Goal: Task Accomplishment & Management: Manage account settings

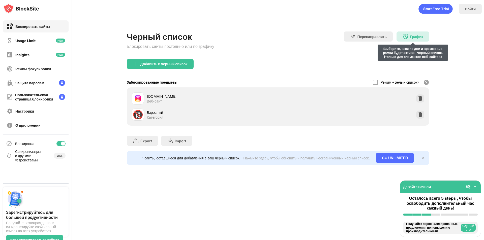
click at [417, 37] on div "График" at bounding box center [416, 37] width 13 height 4
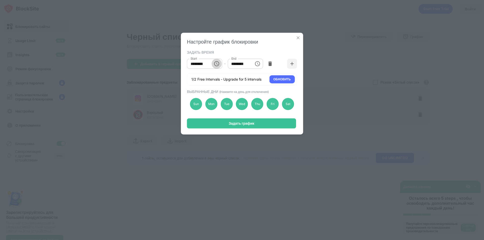
click at [215, 63] on icon "Choose time, selected time is 10:00 AM" at bounding box center [216, 63] width 5 height 5
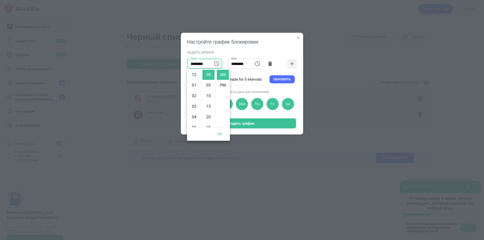
click at [193, 75] on li "12" at bounding box center [194, 75] width 12 height 10
click at [196, 85] on li "01" at bounding box center [194, 85] width 12 height 10
type input "********"
click at [220, 133] on button "OK" at bounding box center [220, 134] width 16 height 9
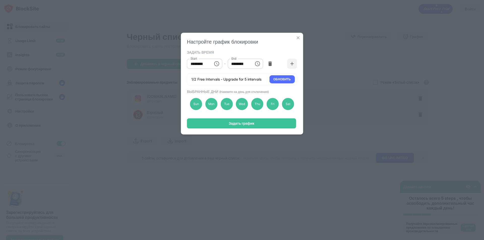
click at [257, 61] on icon "Choose time, selected time is 1:00 PM" at bounding box center [257, 64] width 6 height 6
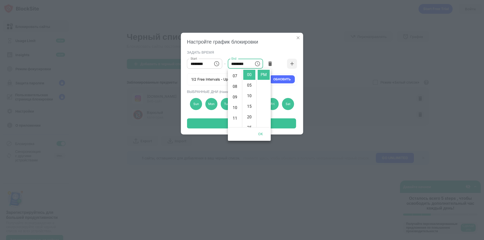
scroll to position [116, 0]
click at [233, 74] on li "11" at bounding box center [235, 75] width 12 height 10
type input "********"
click at [262, 130] on button "OK" at bounding box center [261, 134] width 16 height 9
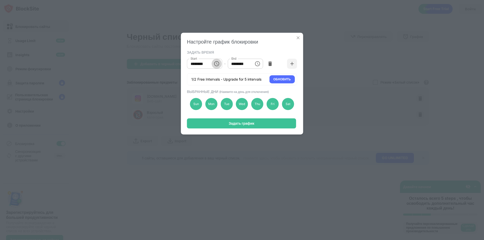
click at [218, 65] on icon "Choose time, selected time is 1:00 AM" at bounding box center [216, 63] width 5 height 5
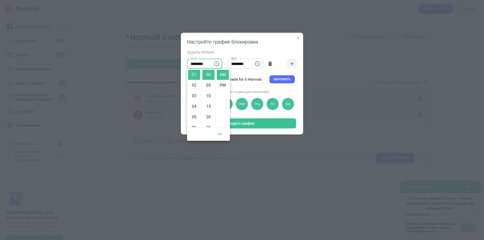
scroll to position [0, 0]
click at [193, 76] on li "12" at bounding box center [194, 75] width 12 height 10
type input "********"
click at [220, 133] on button "OK" at bounding box center [220, 134] width 16 height 9
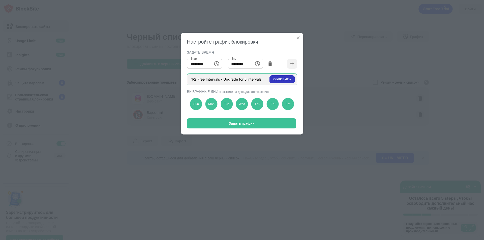
click at [278, 80] on div "ОБНОВИТЬ" at bounding box center [281, 79] width 17 height 5
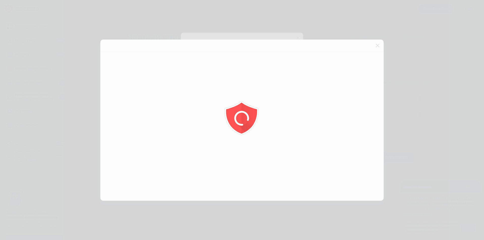
click at [378, 44] on div at bounding box center [242, 120] width 484 height 240
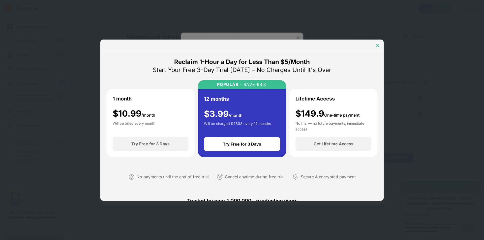
click at [378, 44] on img at bounding box center [377, 45] width 5 height 5
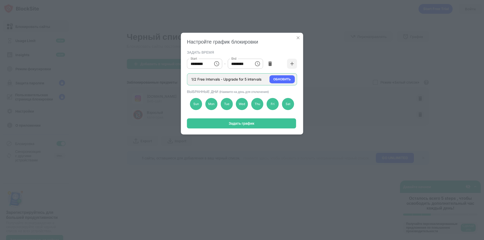
click at [250, 77] on div "1/2 Free Intervals - Upgrade for 5 intervals ОБНОВИТЬ" at bounding box center [242, 79] width 110 height 12
click at [197, 105] on div "Sun" at bounding box center [196, 104] width 12 height 12
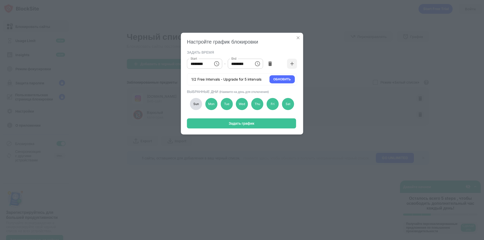
click at [197, 105] on div "Sun" at bounding box center [196, 104] width 12 height 12
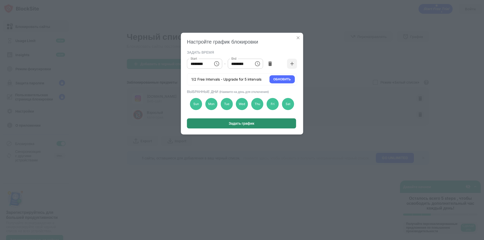
click at [224, 121] on div "Задать график" at bounding box center [241, 123] width 109 height 10
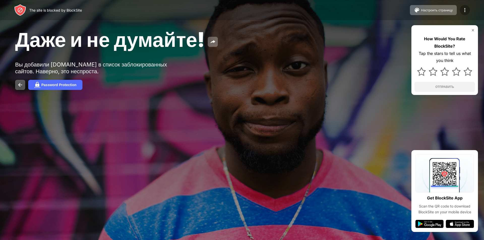
click at [464, 7] on div at bounding box center [465, 10] width 10 height 10
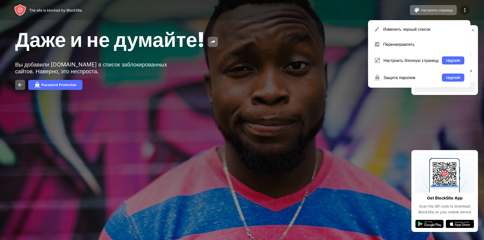
click at [462, 11] on img at bounding box center [465, 10] width 6 height 6
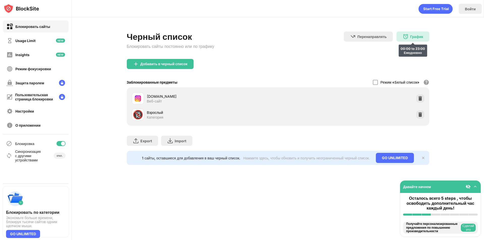
click at [410, 36] on div "График 00:00 to 23:00 Ежедневно" at bounding box center [412, 37] width 33 height 10
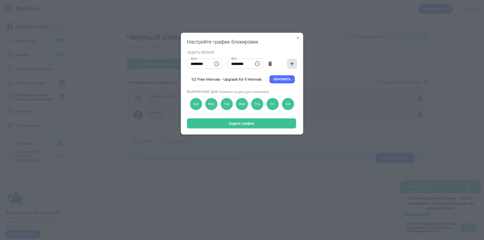
click at [290, 67] on div at bounding box center [292, 64] width 10 height 10
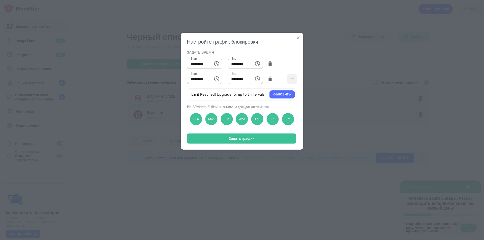
click at [252, 133] on div "Настройте график блокировки ЗАДАТЬ ВРЕМЯ Start ******** Start - End ******** En…" at bounding box center [242, 91] width 122 height 117
click at [272, 77] on img at bounding box center [269, 78] width 5 height 5
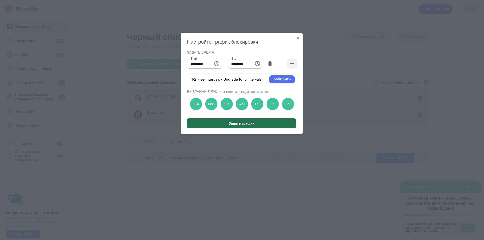
click at [242, 128] on div "Задать график" at bounding box center [241, 123] width 109 height 10
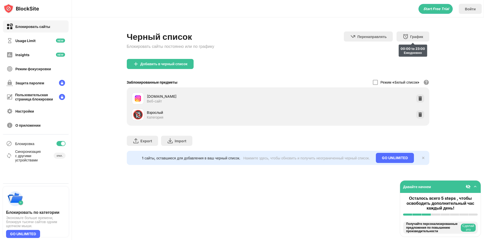
drag, startPoint x: 403, startPoint y: 37, endPoint x: 298, endPoint y: 25, distance: 105.7
click at [298, 25] on div "Черный список Блокировать сайты постоянно или по графику Перенаправлять Нажмите…" at bounding box center [278, 98] width 412 height 162
click at [466, 228] on button "Сделай это" at bounding box center [468, 228] width 15 height 8
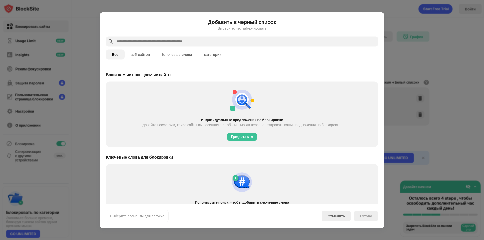
scroll to position [175, 0]
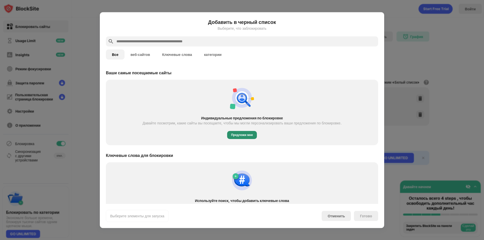
click at [250, 135] on div "Предложи мне" at bounding box center [242, 135] width 22 height 5
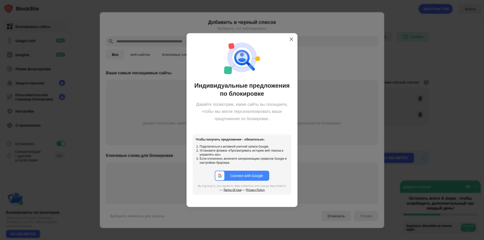
click at [244, 177] on div "Connect with Google" at bounding box center [246, 176] width 33 height 4
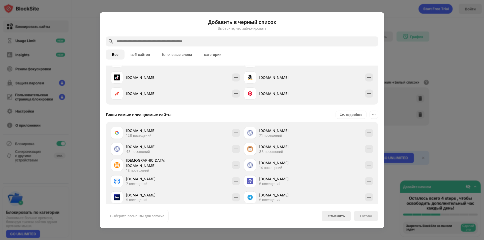
scroll to position [206, 0]
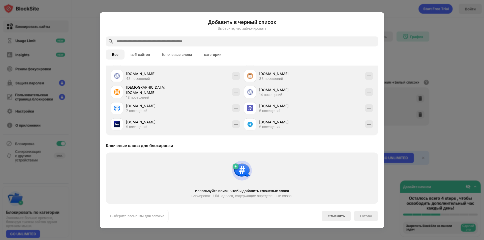
click at [112, 145] on div "Ключевые слова для блокировки" at bounding box center [139, 145] width 67 height 5
drag, startPoint x: 114, startPoint y: 145, endPoint x: 178, endPoint y: 146, distance: 63.8
click at [178, 146] on div "Ключевые слова для блокировки" at bounding box center [242, 145] width 272 height 14
click at [249, 175] on img at bounding box center [242, 171] width 24 height 24
drag, startPoint x: 193, startPoint y: 190, endPoint x: 237, endPoint y: 192, distance: 44.4
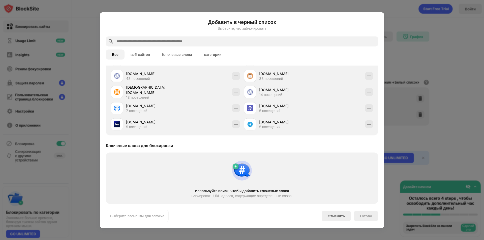
click at [237, 192] on div "Используйте поиск, чтобы добавить ключевые слова" at bounding box center [242, 191] width 254 height 4
click at [367, 213] on div "Готово" at bounding box center [366, 216] width 24 height 10
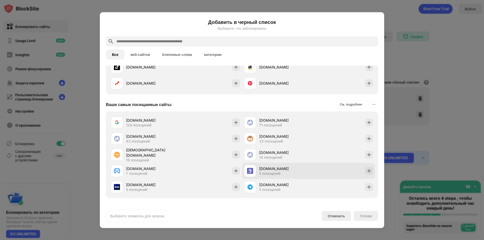
scroll to position [144, 0]
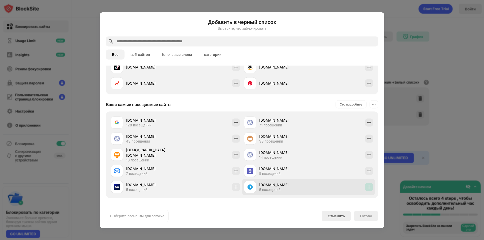
click at [366, 188] on img at bounding box center [368, 186] width 5 height 5
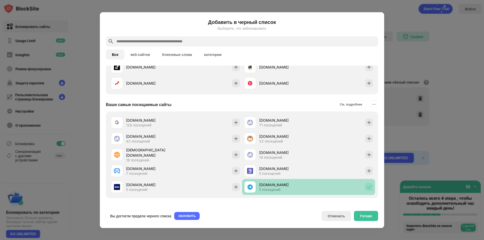
click at [366, 189] on img at bounding box center [368, 186] width 5 height 5
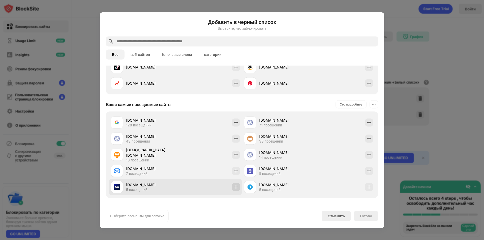
click at [236, 188] on img at bounding box center [235, 186] width 5 height 5
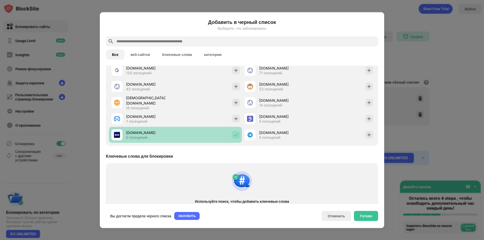
scroll to position [206, 0]
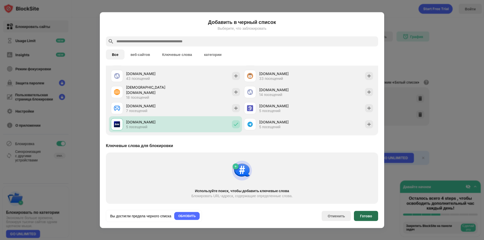
click at [365, 218] on div "Готово" at bounding box center [366, 216] width 24 height 10
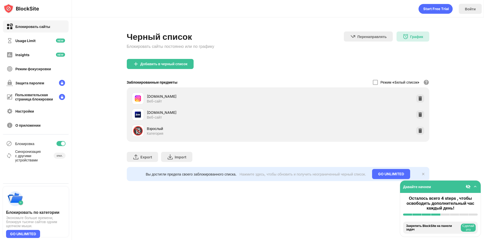
click at [464, 228] on button "Сделай это" at bounding box center [468, 228] width 15 height 8
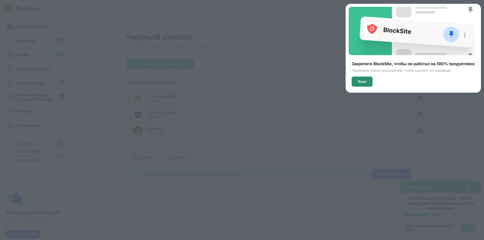
click at [366, 81] on div "Ясно" at bounding box center [362, 82] width 21 height 10
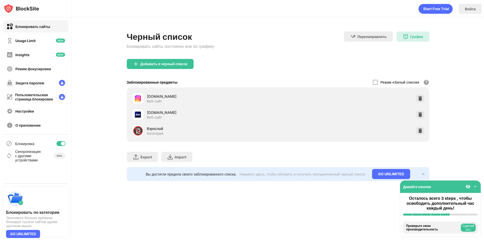
click at [351, 101] on div "instagram.com Веб-сайт" at bounding box center [278, 98] width 296 height 16
click at [465, 228] on button "Сделай это" at bounding box center [468, 228] width 15 height 8
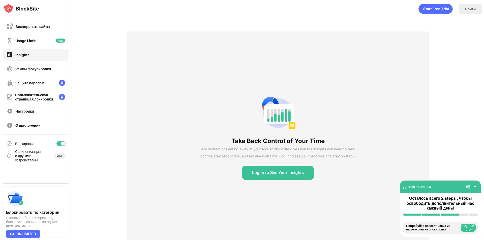
click at [296, 170] on button "Log In to See Your Insights" at bounding box center [278, 173] width 72 height 14
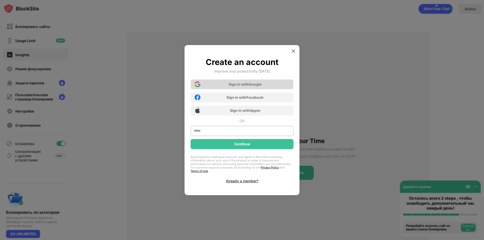
click at [226, 85] on div "Sign in with Google" at bounding box center [242, 84] width 103 height 10
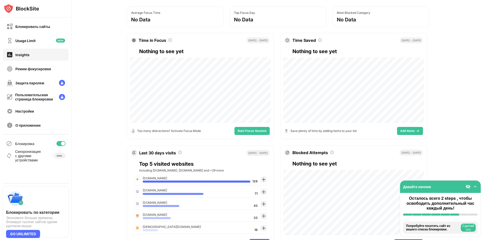
scroll to position [58, 0]
click at [247, 131] on span "Start Focus Session" at bounding box center [251, 131] width 29 height 3
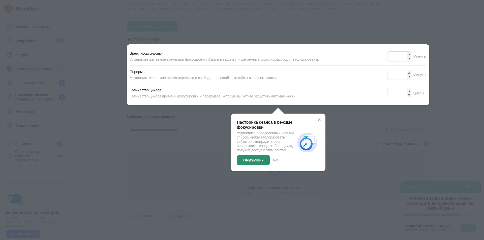
click at [255, 161] on div "следующий" at bounding box center [253, 160] width 21 height 4
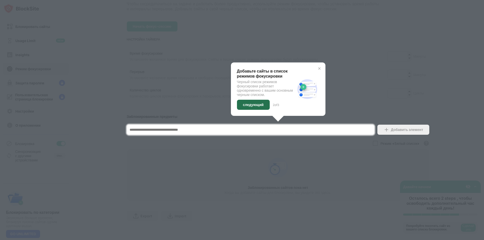
click at [243, 103] on div "следующий" at bounding box center [253, 105] width 21 height 4
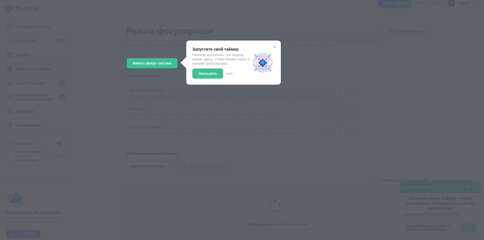
scroll to position [0, 0]
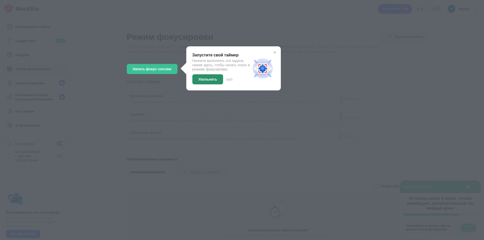
click at [204, 80] on div "Увольнять" at bounding box center [207, 79] width 19 height 4
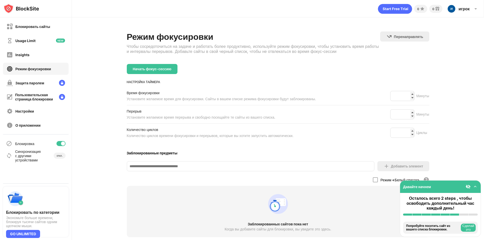
scroll to position [40, 0]
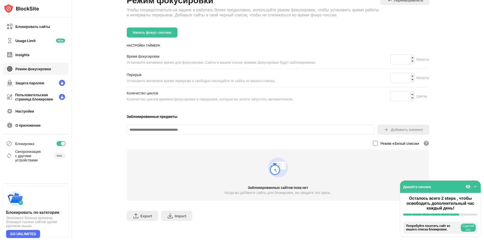
click at [474, 229] on button "Сделай это" at bounding box center [468, 228] width 15 height 8
click at [466, 227] on button "Сделай это" at bounding box center [468, 228] width 15 height 8
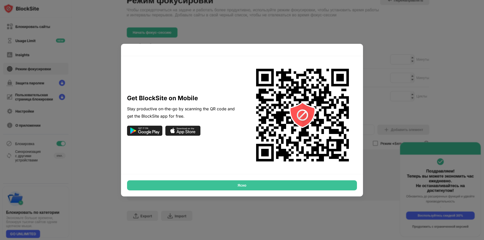
click at [255, 183] on div "Ясно" at bounding box center [242, 185] width 230 height 10
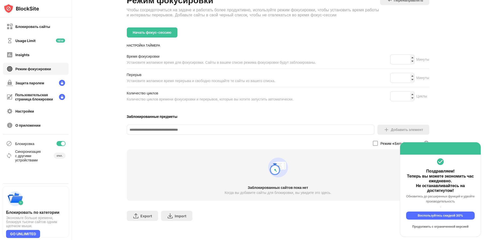
click at [429, 228] on div "Продолжить с ограниченной версией" at bounding box center [440, 227] width 69 height 8
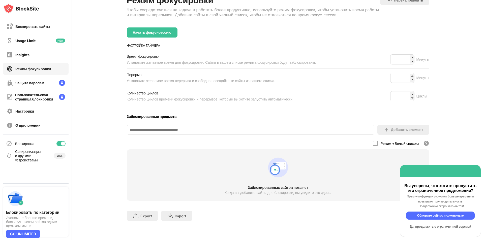
click at [414, 229] on div "Да, продолжить с ограниченной версией" at bounding box center [440, 227] width 69 height 8
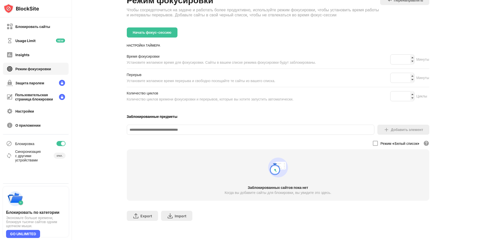
scroll to position [0, 0]
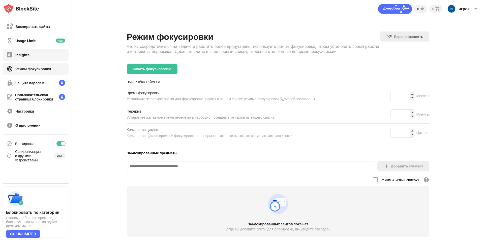
drag, startPoint x: 27, startPoint y: 54, endPoint x: 33, endPoint y: 53, distance: 5.1
click at [33, 53] on div "Insights" at bounding box center [36, 55] width 66 height 12
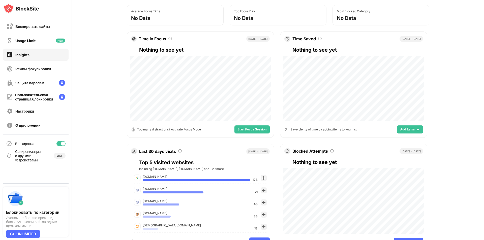
scroll to position [189, 0]
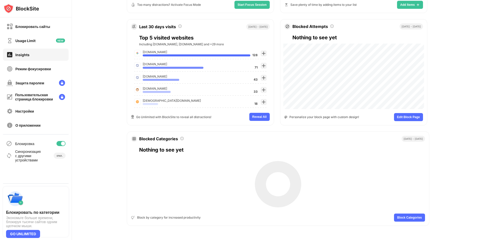
click at [407, 216] on button "Block Categories" at bounding box center [409, 218] width 31 height 8
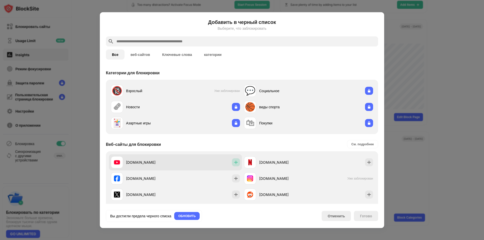
click at [234, 164] on img at bounding box center [235, 162] width 5 height 5
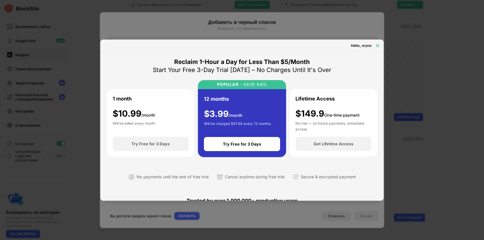
click at [376, 43] on img at bounding box center [377, 45] width 5 height 5
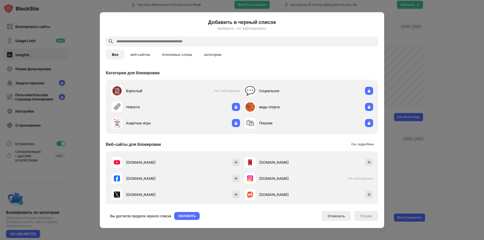
click at [360, 219] on div "Готово" at bounding box center [366, 216] width 24 height 10
click at [332, 213] on div "Отменить" at bounding box center [336, 216] width 29 height 10
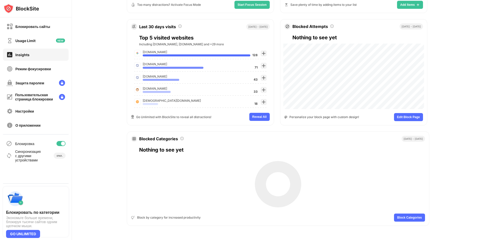
click at [60, 142] on div at bounding box center [60, 143] width 9 height 5
click at [59, 147] on div "Блокировка" at bounding box center [36, 144] width 66 height 12
click at [59, 145] on div at bounding box center [59, 144] width 4 height 4
